Goal: Navigation & Orientation: Find specific page/section

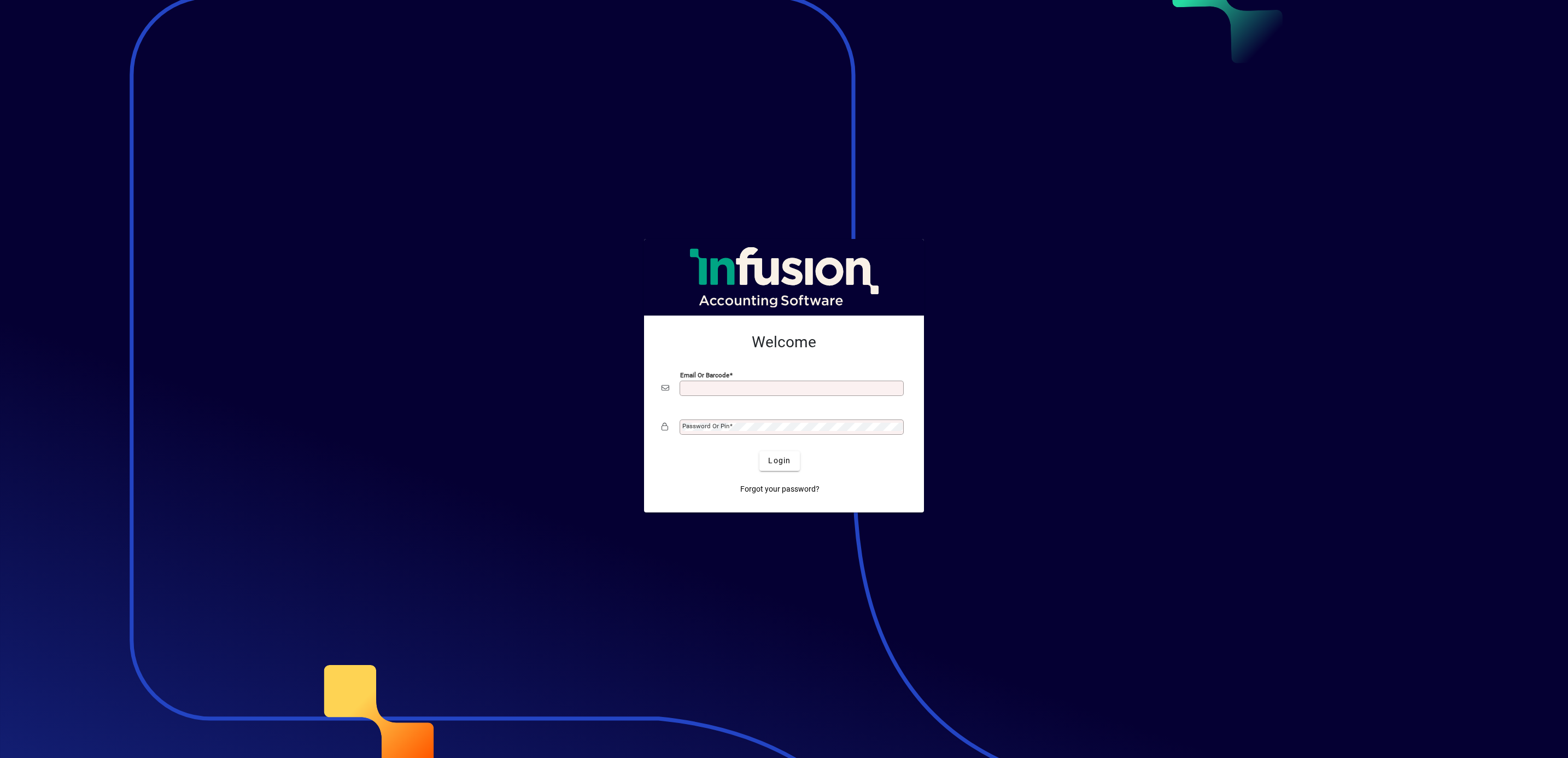
type input "**********"
click at [769, 461] on span "Login" at bounding box center [780, 461] width 23 height 11
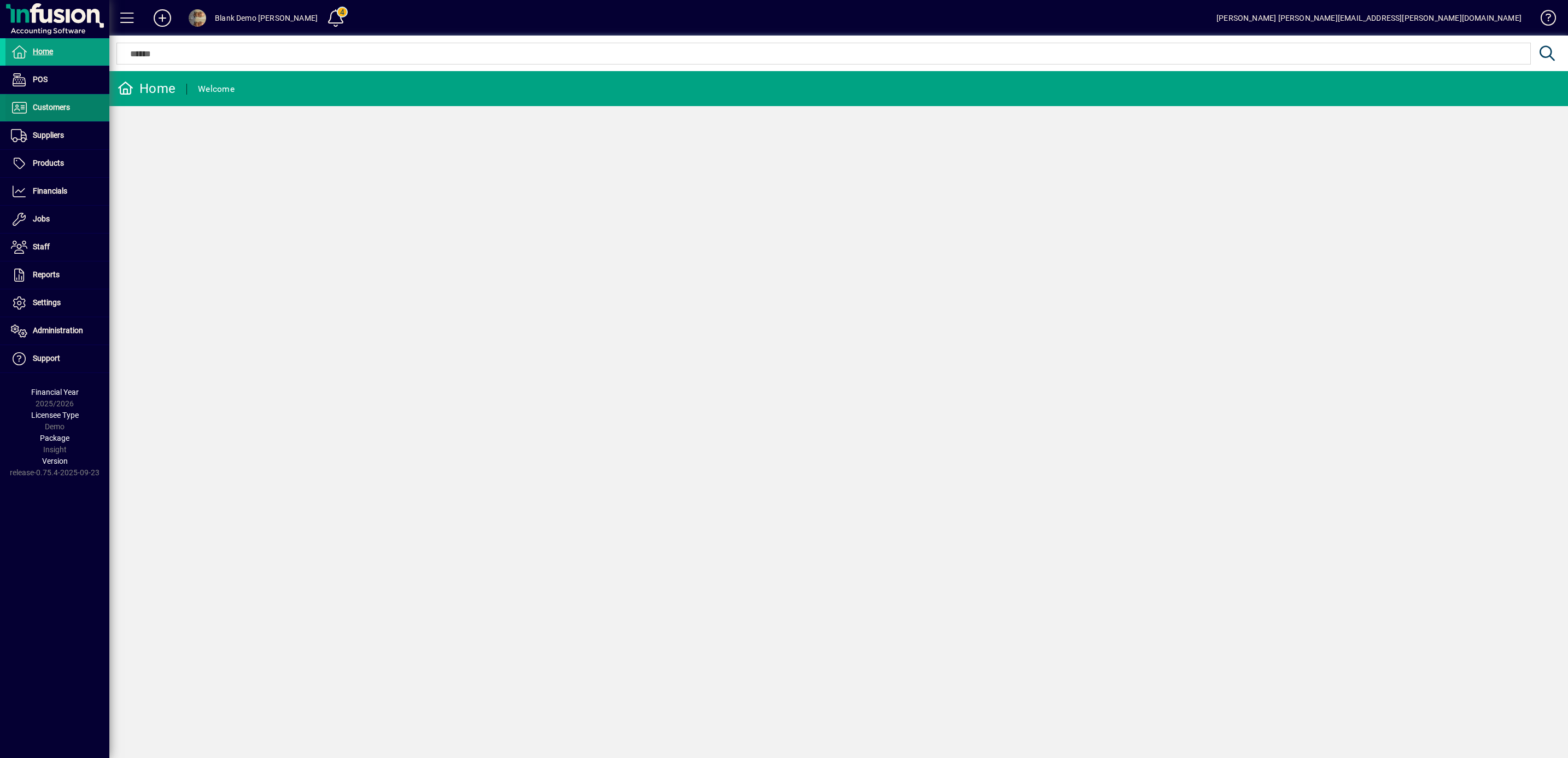
click at [40, 103] on span "Customers" at bounding box center [51, 107] width 37 height 9
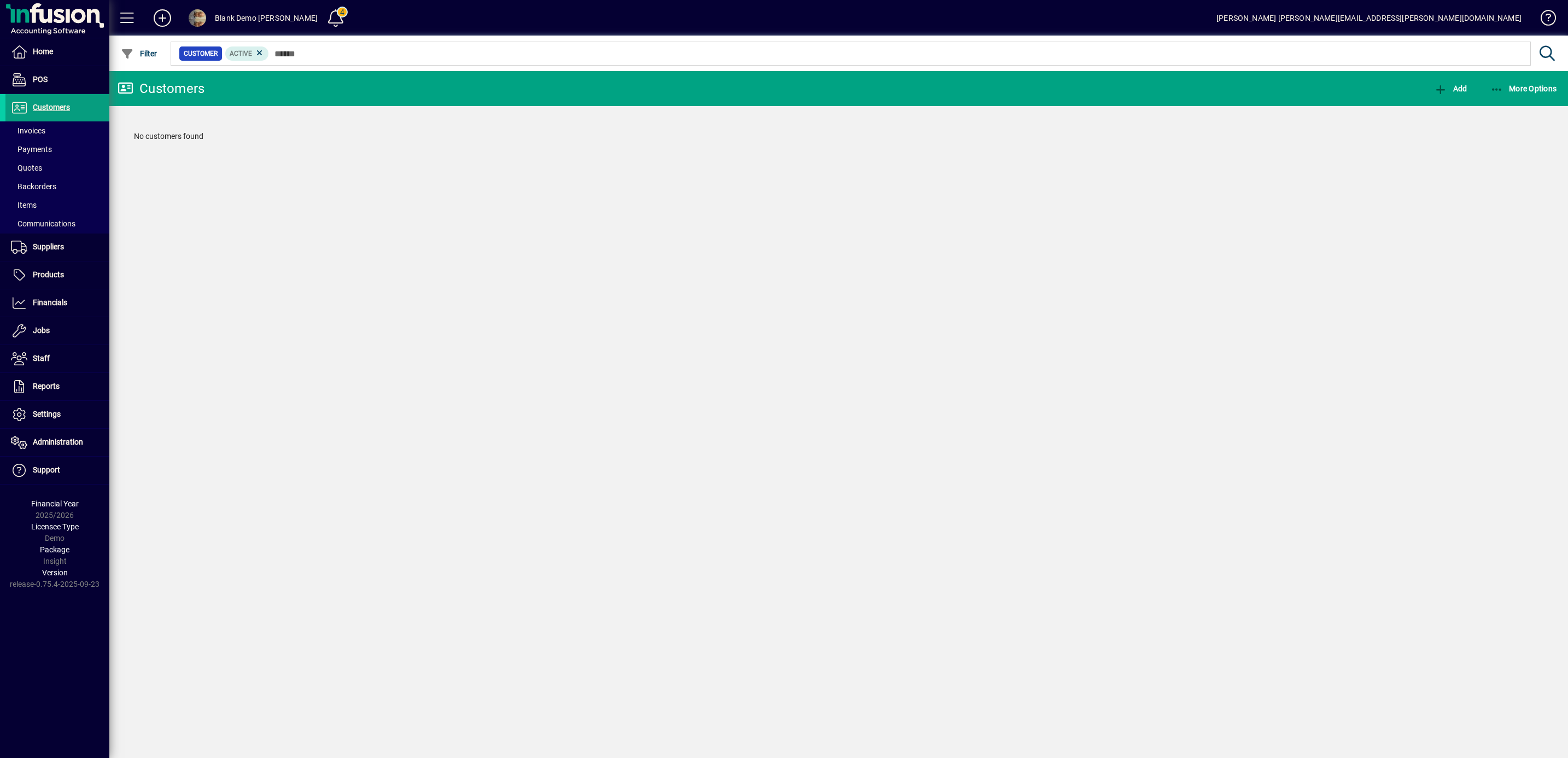
click at [248, 85] on mat-toolbar-row "Customers Add More Options" at bounding box center [839, 88] width 1459 height 35
click at [59, 100] on span at bounding box center [58, 107] width 104 height 26
click at [64, 102] on span "Customers" at bounding box center [37, 108] width 64 height 13
click at [276, 24] on div "Blank Demo [PERSON_NAME]" at bounding box center [266, 18] width 103 height 18
click at [323, 19] on span at bounding box center [336, 18] width 26 height 26
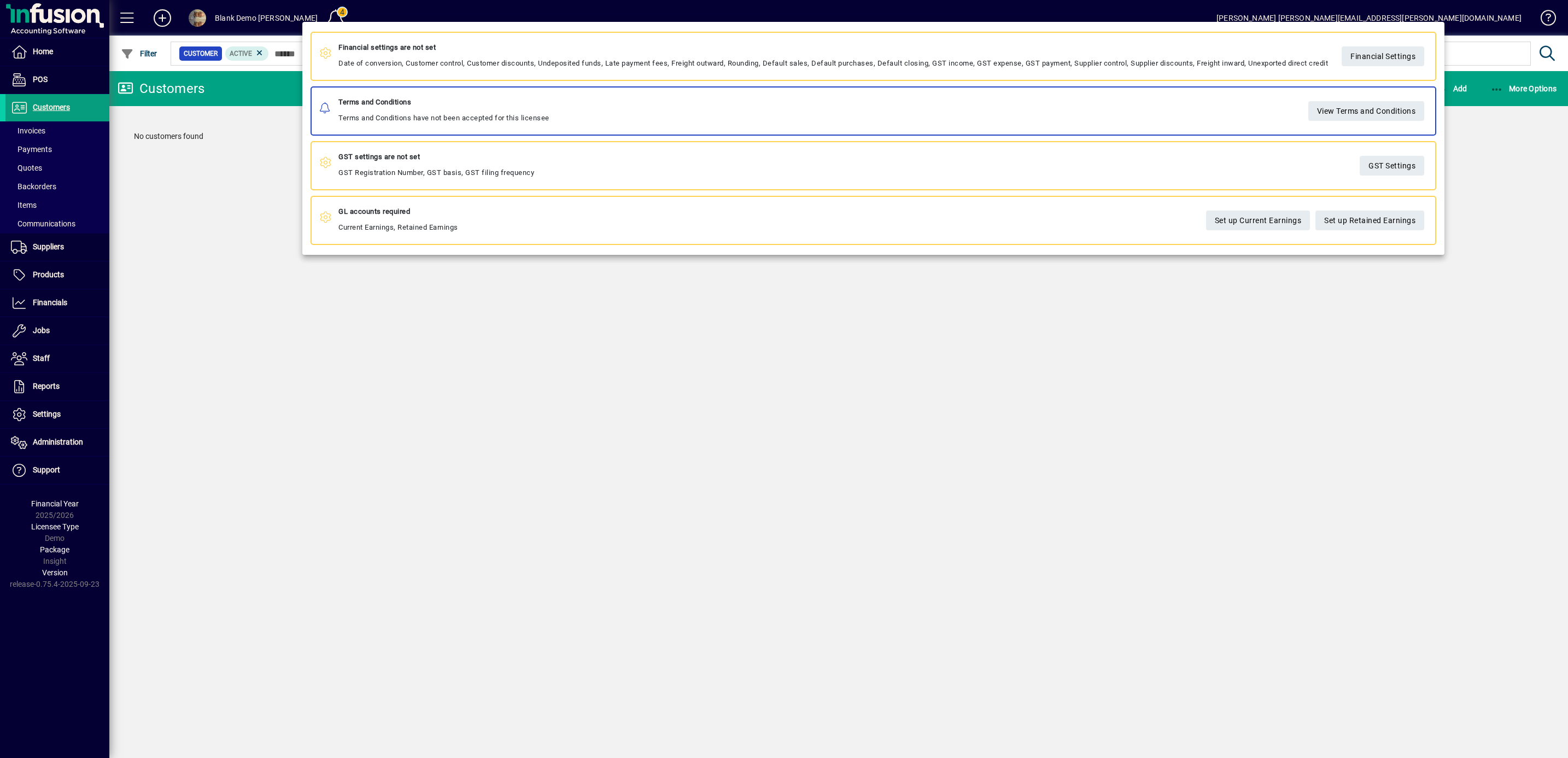
click at [265, 22] on div at bounding box center [784, 379] width 1568 height 758
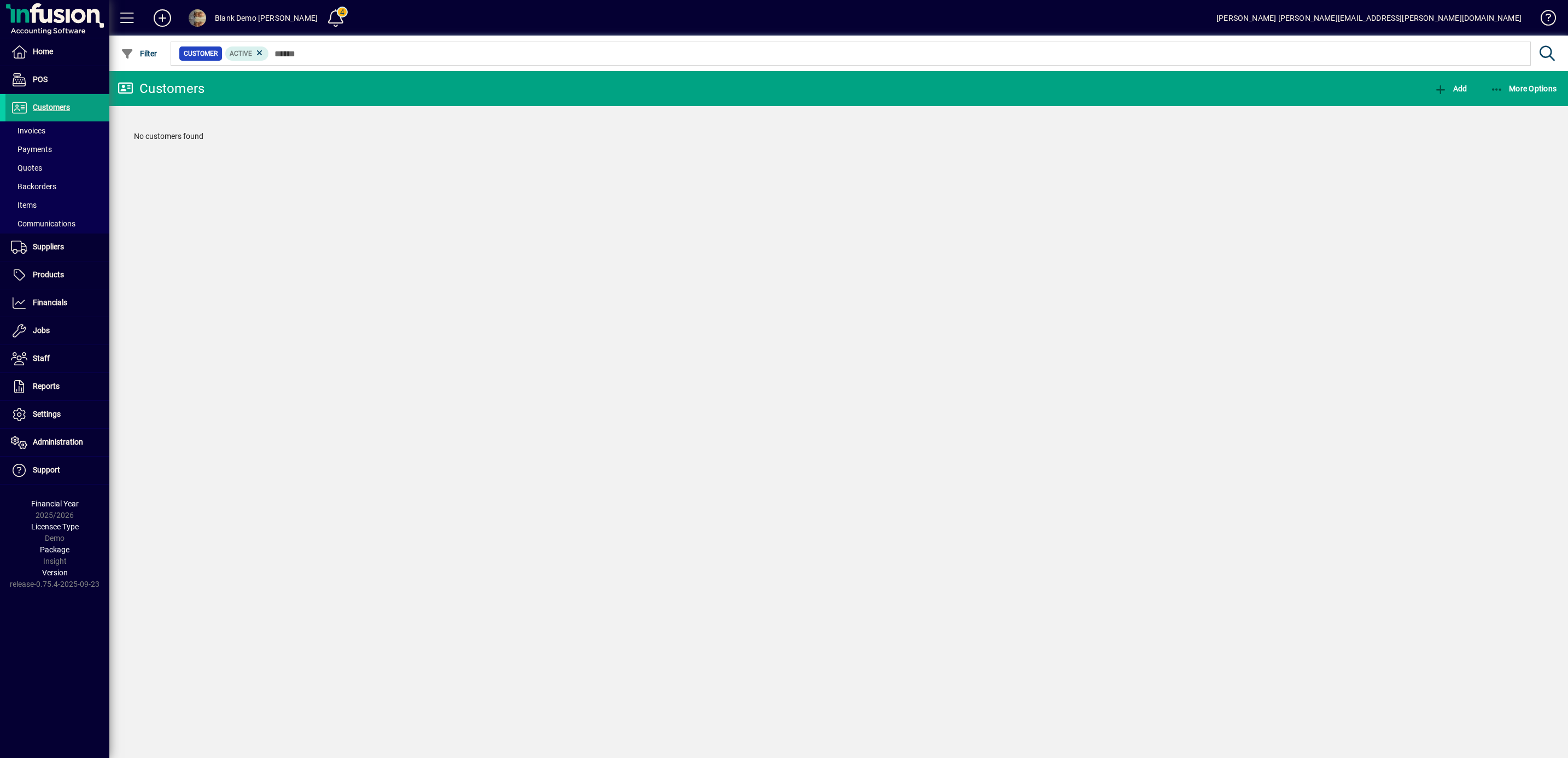
click at [222, 20] on div "Blank Demo [PERSON_NAME]" at bounding box center [266, 18] width 103 height 18
click at [198, 22] on span at bounding box center [197, 18] width 18 height 18
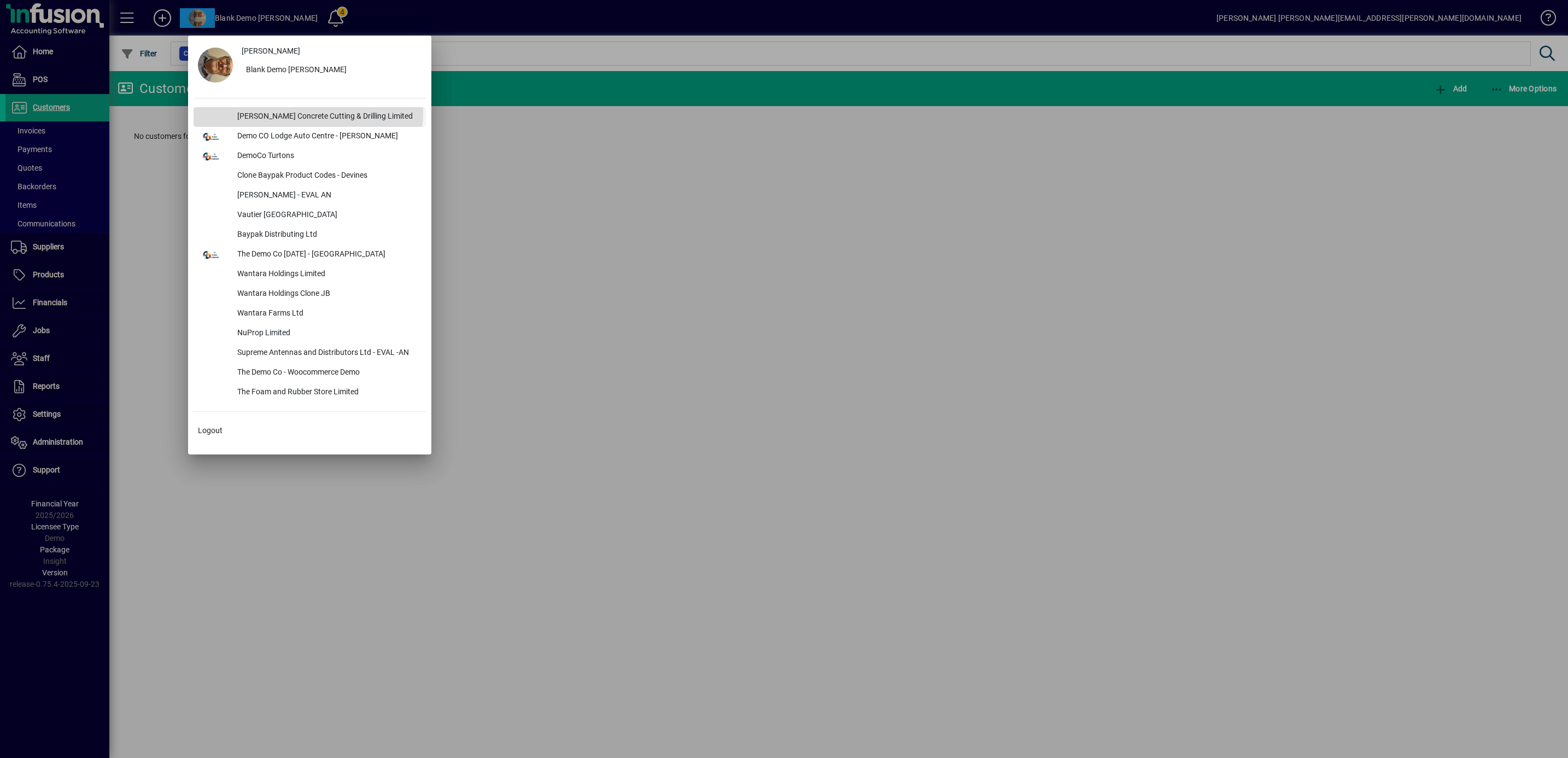
click at [297, 112] on div "[PERSON_NAME] Concrete Cutting & Drilling Limited" at bounding box center [327, 117] width 197 height 19
